Goal: Connect with others: Connect with others

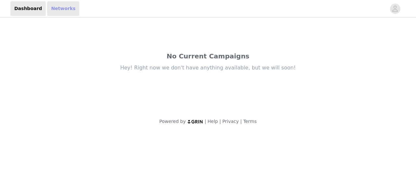
click at [61, 10] on link "Networks" at bounding box center [63, 8] width 32 height 15
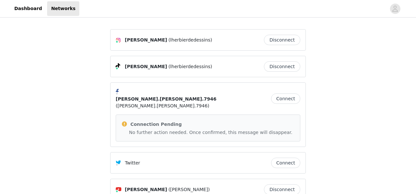
click at [288, 95] on button "Connect" at bounding box center [285, 99] width 29 height 10
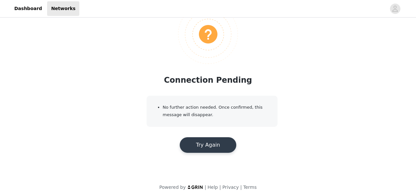
scroll to position [55, 0]
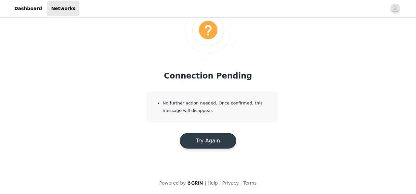
click at [210, 140] on button "Try Again" at bounding box center [208, 141] width 57 height 16
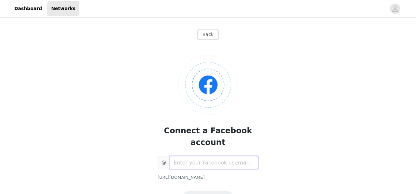
click at [195, 156] on input "text" at bounding box center [214, 162] width 89 height 13
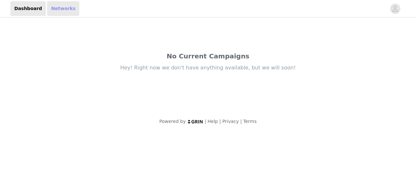
click at [56, 9] on link "Networks" at bounding box center [63, 8] width 32 height 15
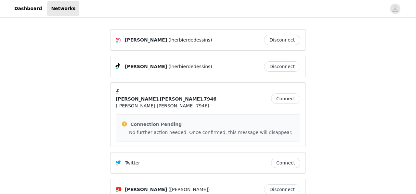
click at [286, 96] on button "Connect" at bounding box center [285, 99] width 29 height 10
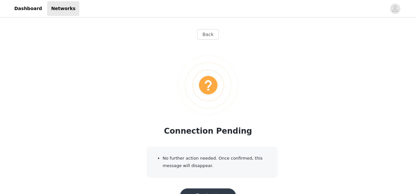
scroll to position [55, 0]
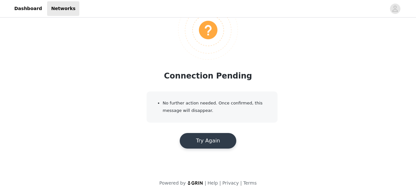
click at [209, 138] on button "Try Again" at bounding box center [208, 141] width 57 height 16
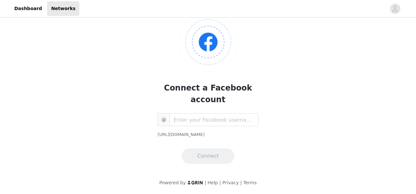
scroll to position [0, 0]
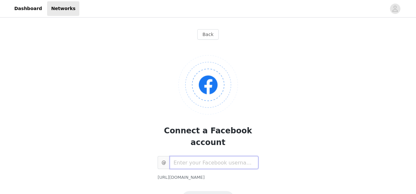
click at [195, 156] on input "text" at bounding box center [214, 162] width 89 height 13
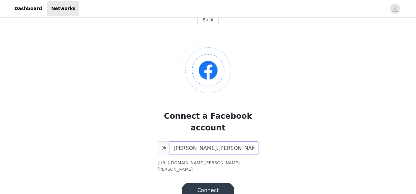
scroll to position [18, 0]
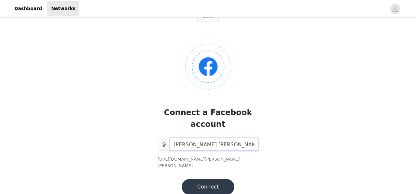
type input "[PERSON_NAME].[PERSON_NAME].7946"
click at [214, 179] on button "Connect" at bounding box center [208, 187] width 53 height 16
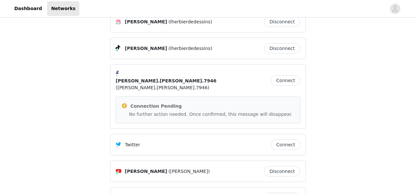
scroll to position [0, 0]
